Goal: Task Accomplishment & Management: Complete application form

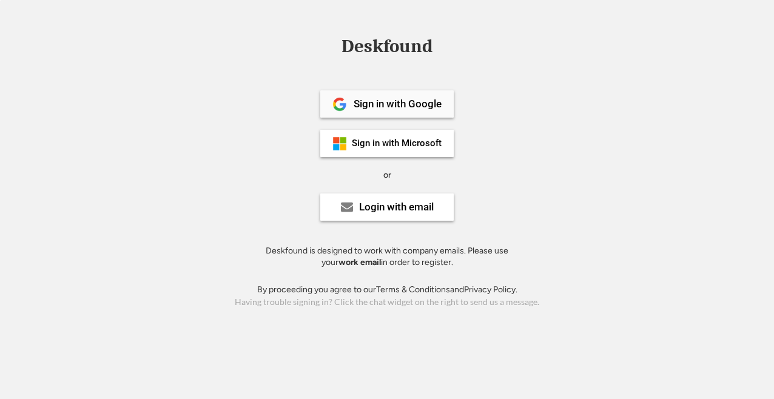
click at [369, 99] on div "Sign in with Google" at bounding box center [397, 104] width 88 height 10
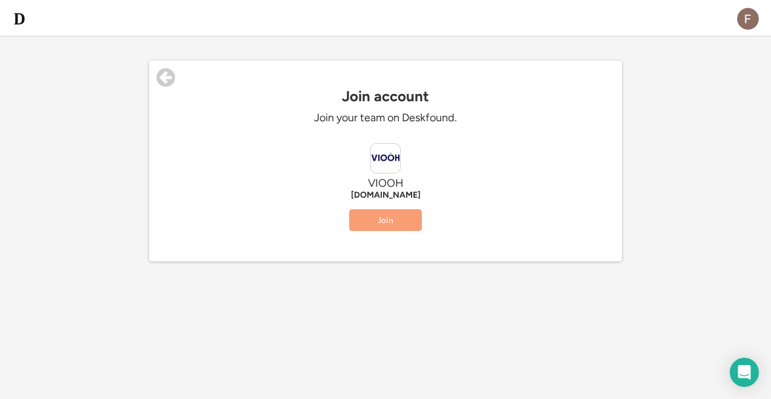
click at [403, 224] on button "Join" at bounding box center [385, 220] width 73 height 22
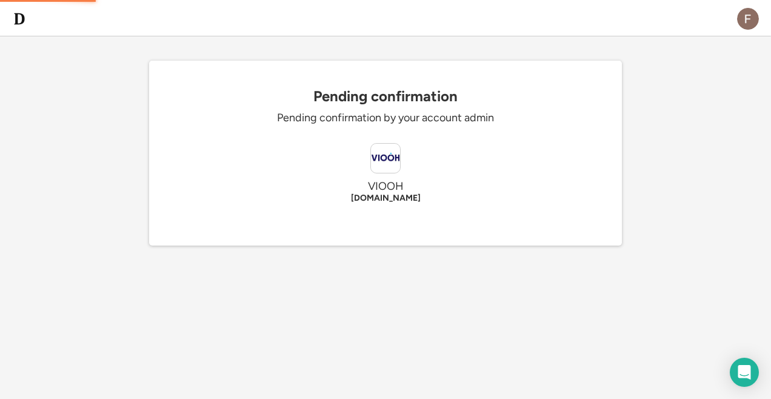
click at [389, 176] on div "Pending confirmation Pending confirmation by your account admin VIOOH viooh.com" at bounding box center [385, 167] width 473 height 158
click at [375, 142] on div "Pending confirmation Pending confirmation by your account admin VIOOH viooh.com" at bounding box center [385, 167] width 473 height 158
click at [402, 184] on div "VIOOH" at bounding box center [386, 186] width 364 height 14
click at [392, 161] on img at bounding box center [385, 158] width 29 height 29
click at [397, 181] on div "VIOOH" at bounding box center [386, 186] width 364 height 14
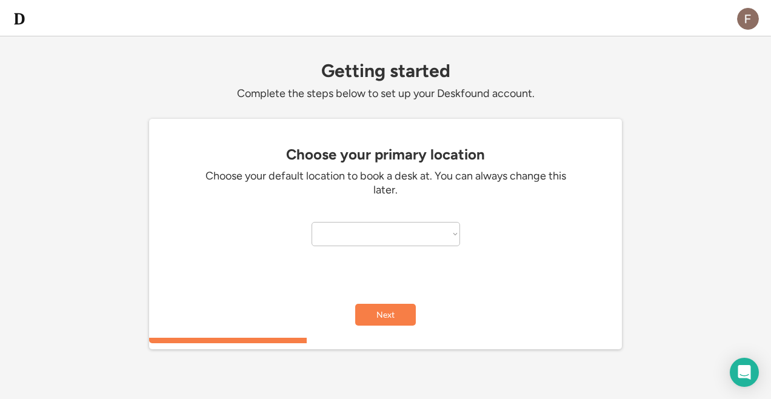
select select "**********"
